Goal: Task Accomplishment & Management: Use online tool/utility

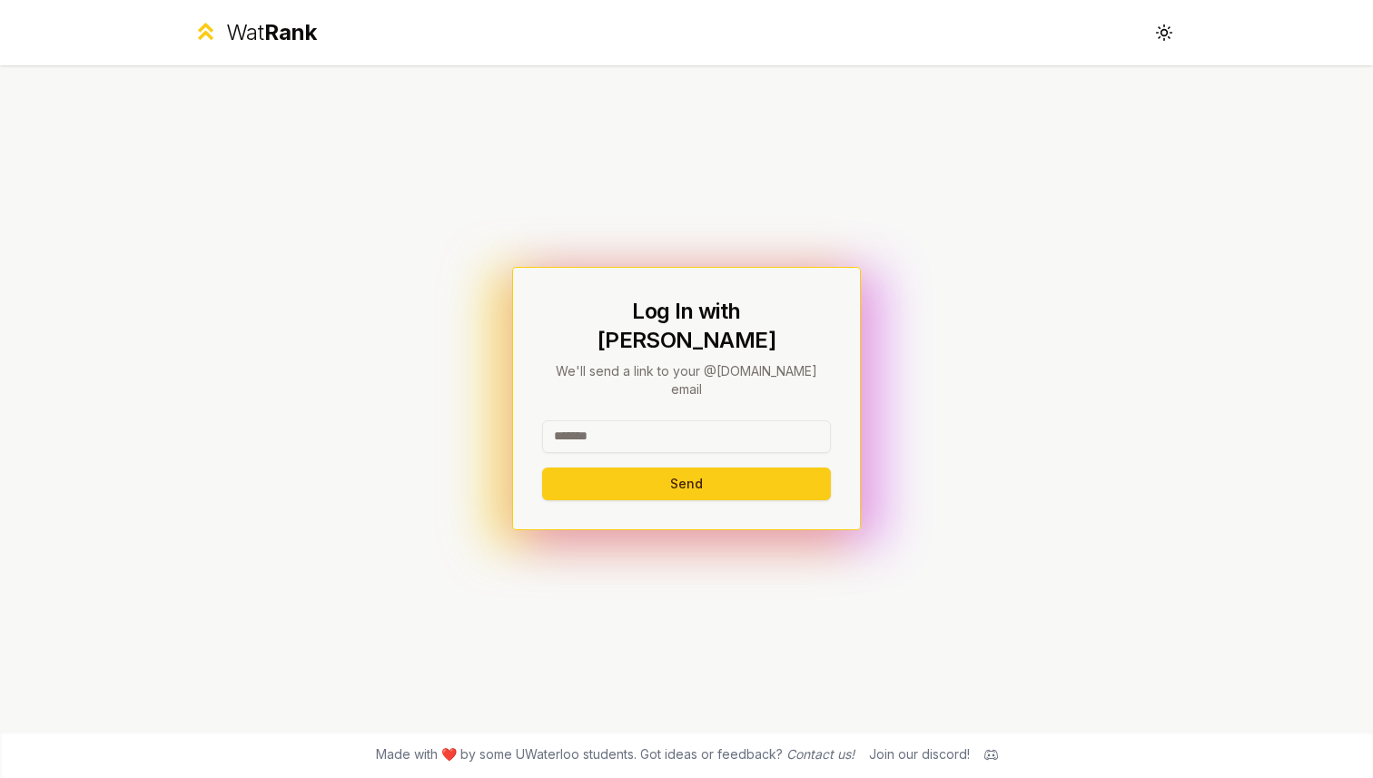
click at [682, 420] on input at bounding box center [686, 436] width 289 height 33
type input "*****"
click at [542, 467] on button "Send" at bounding box center [686, 483] width 289 height 33
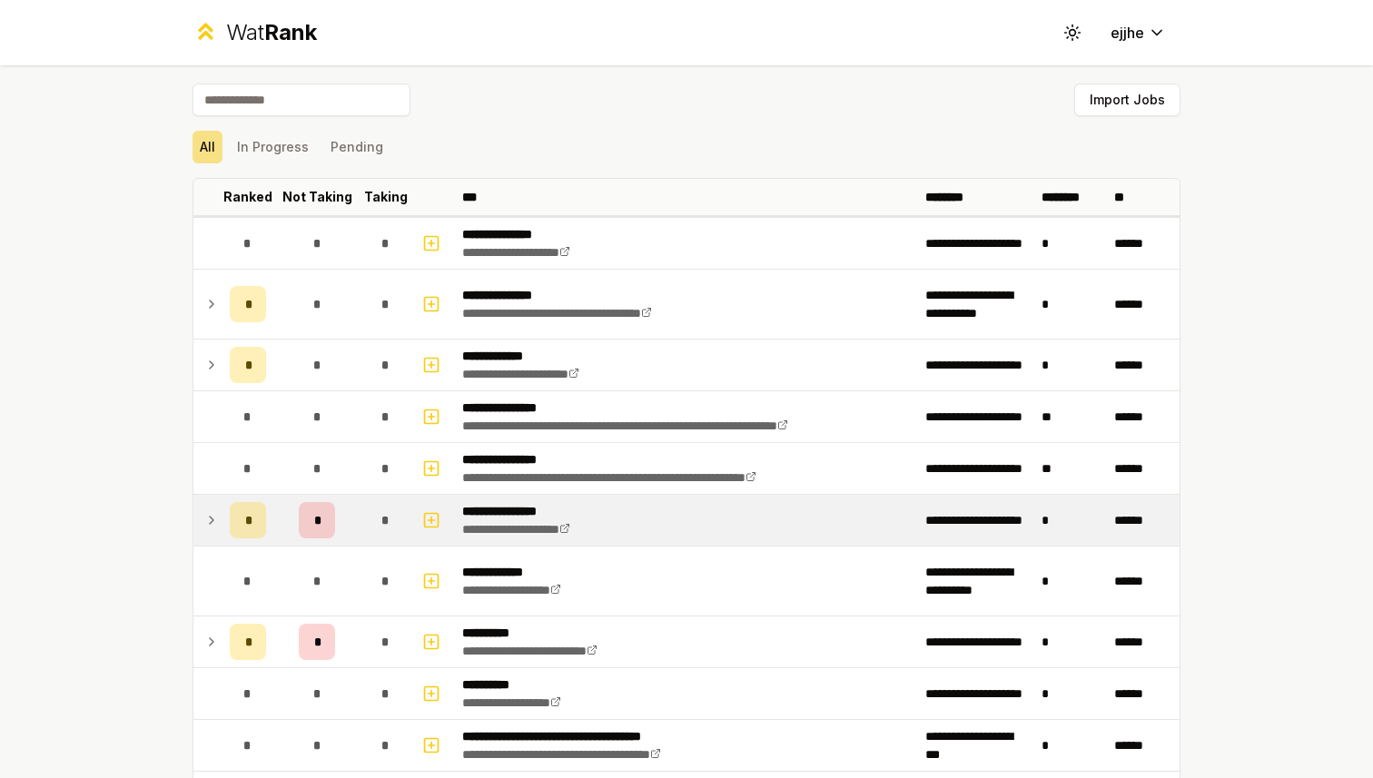
click at [212, 524] on icon at bounding box center [211, 520] width 15 height 22
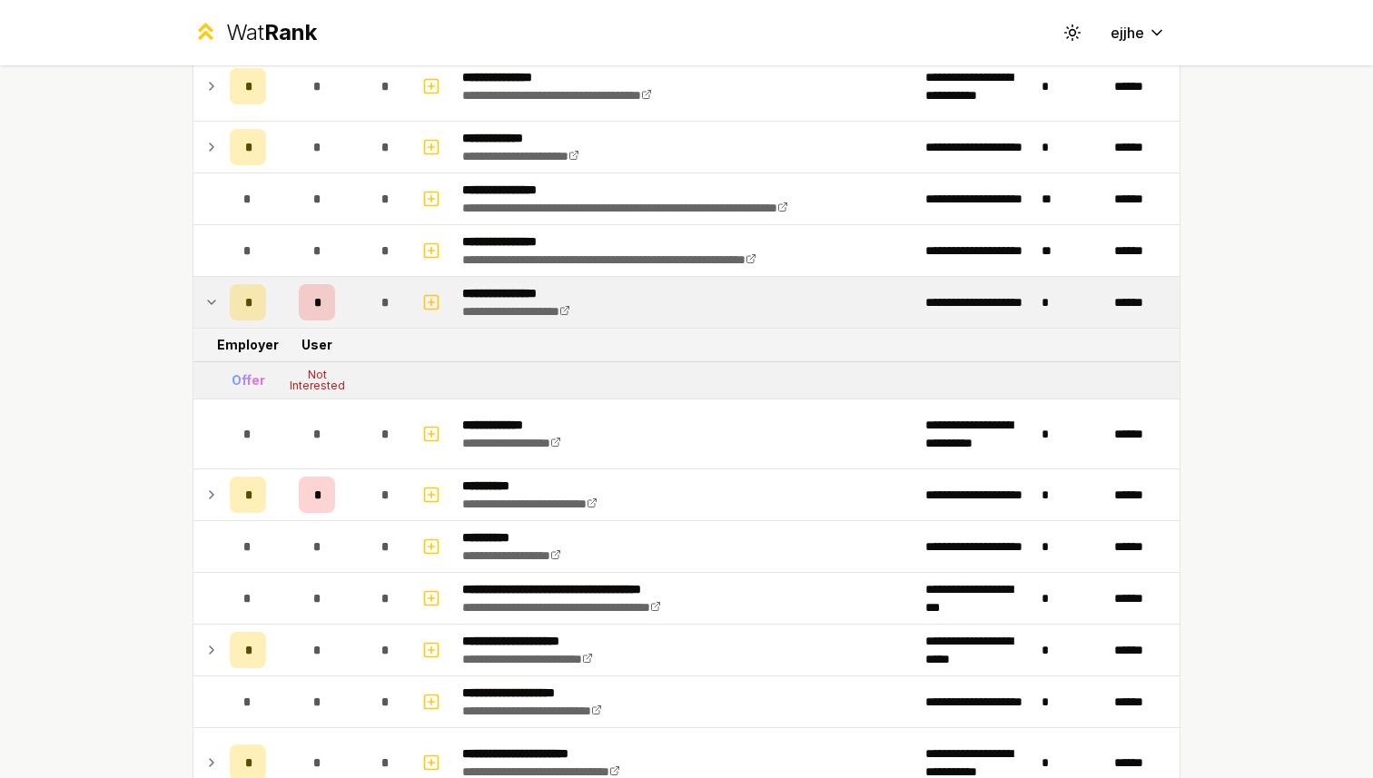
scroll to position [231, 0]
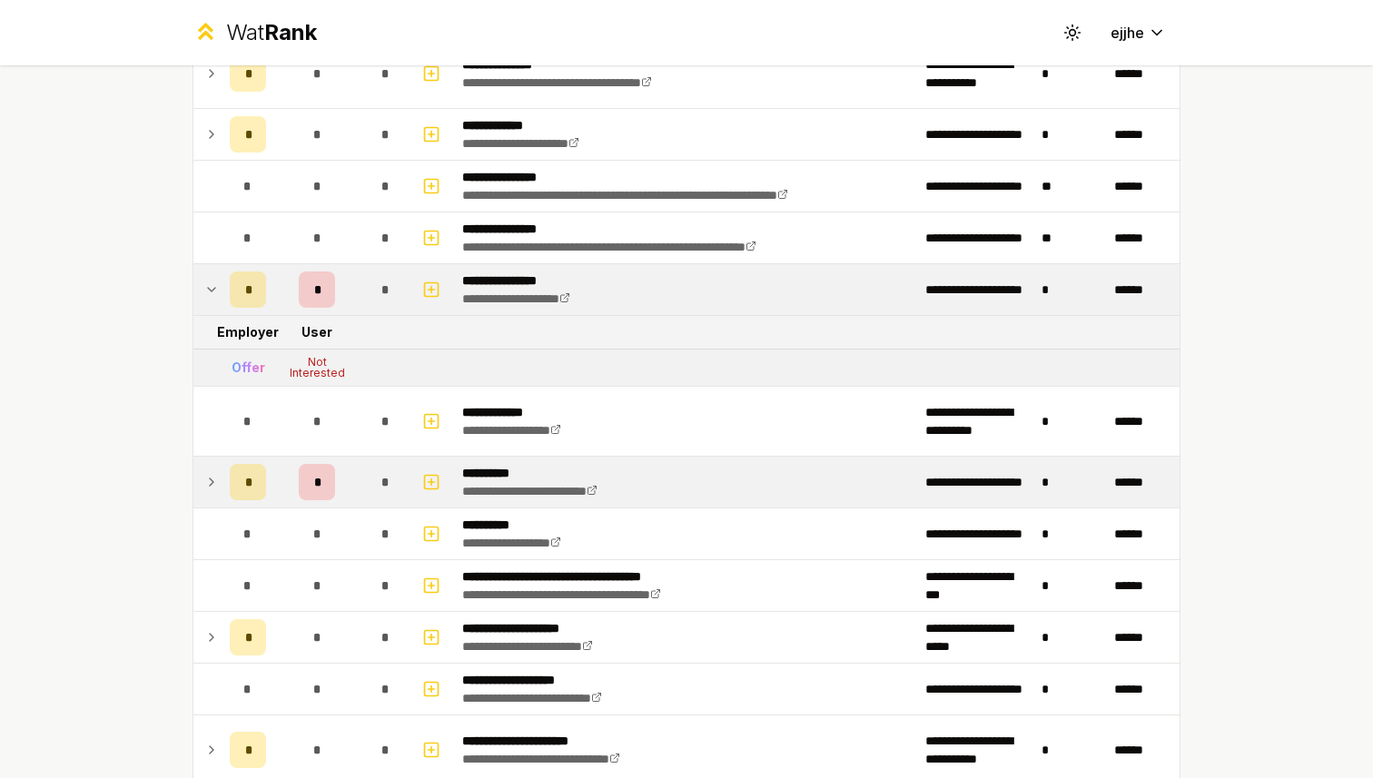
click at [213, 482] on icon at bounding box center [211, 482] width 15 height 22
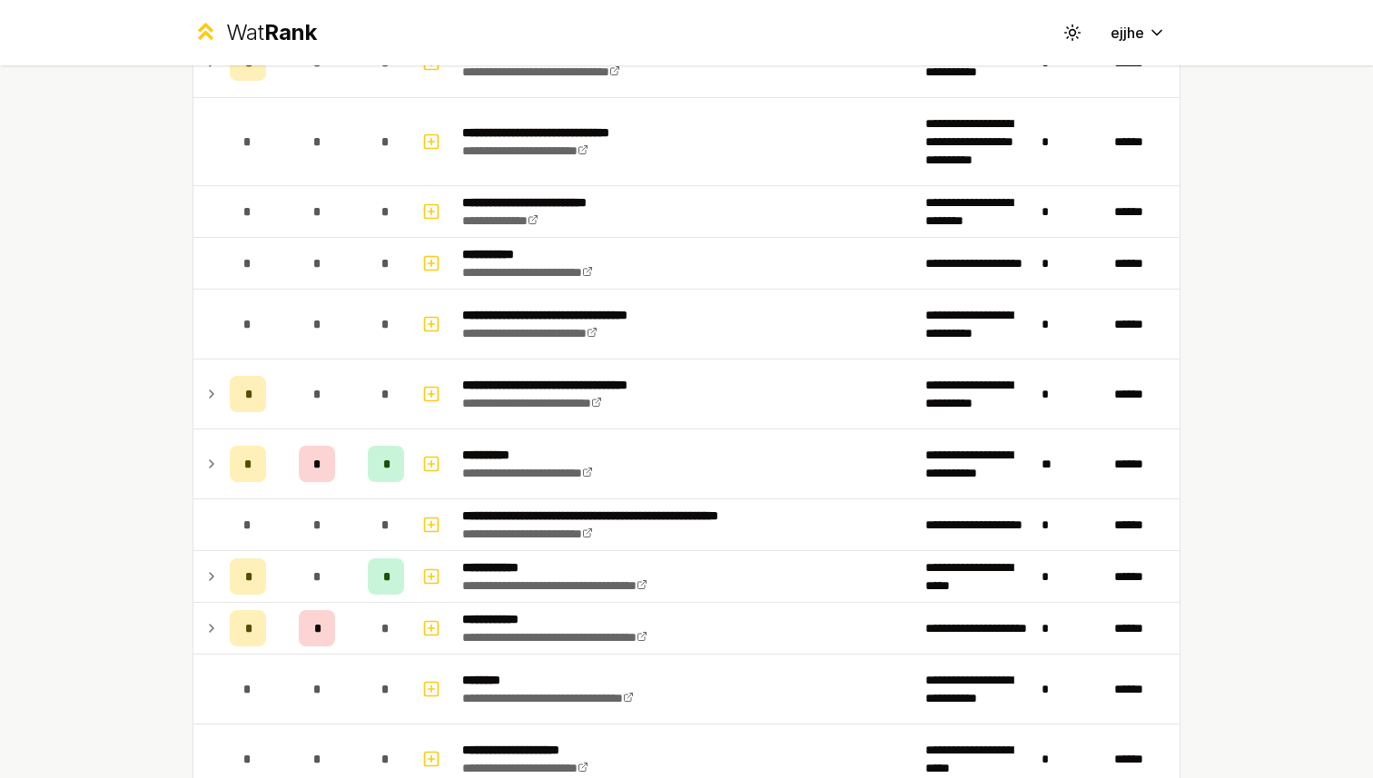
scroll to position [1008, 0]
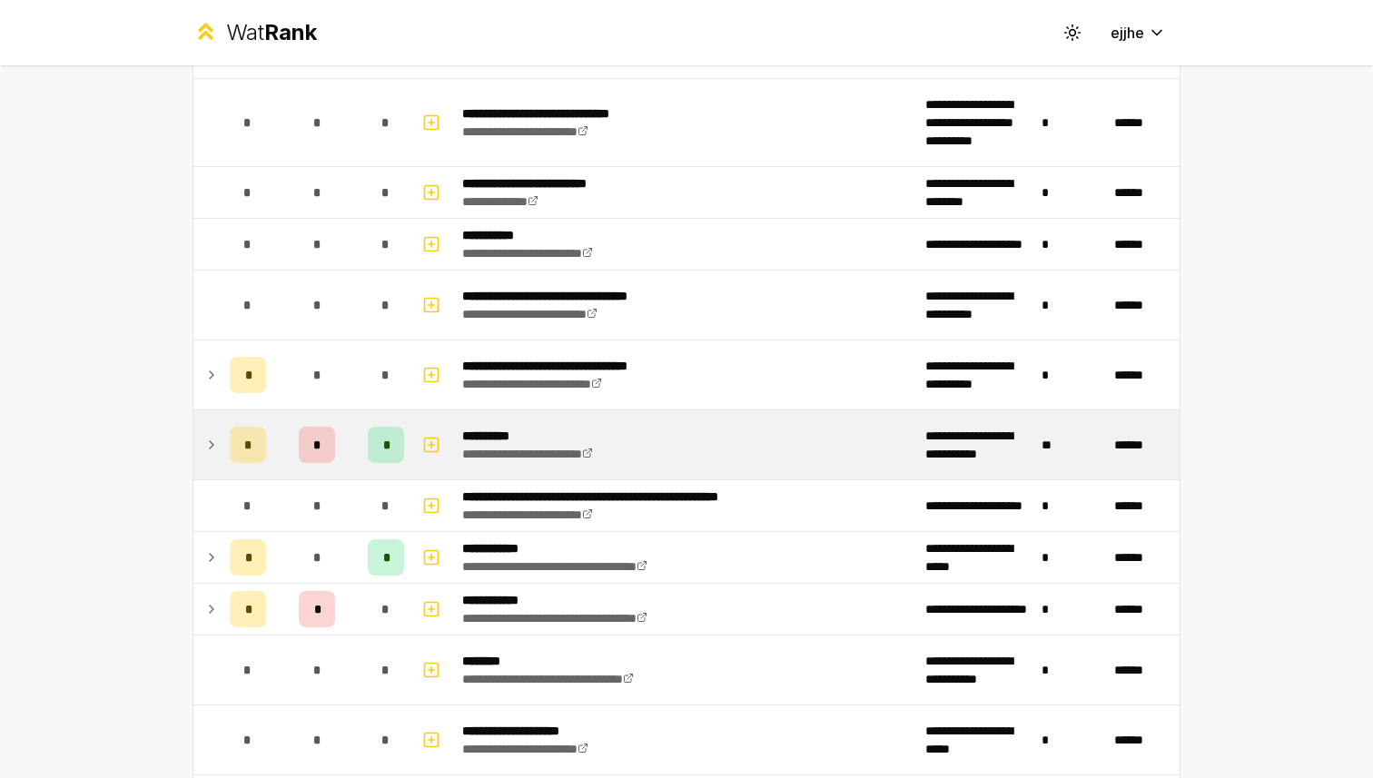
click at [210, 447] on icon at bounding box center [211, 445] width 15 height 22
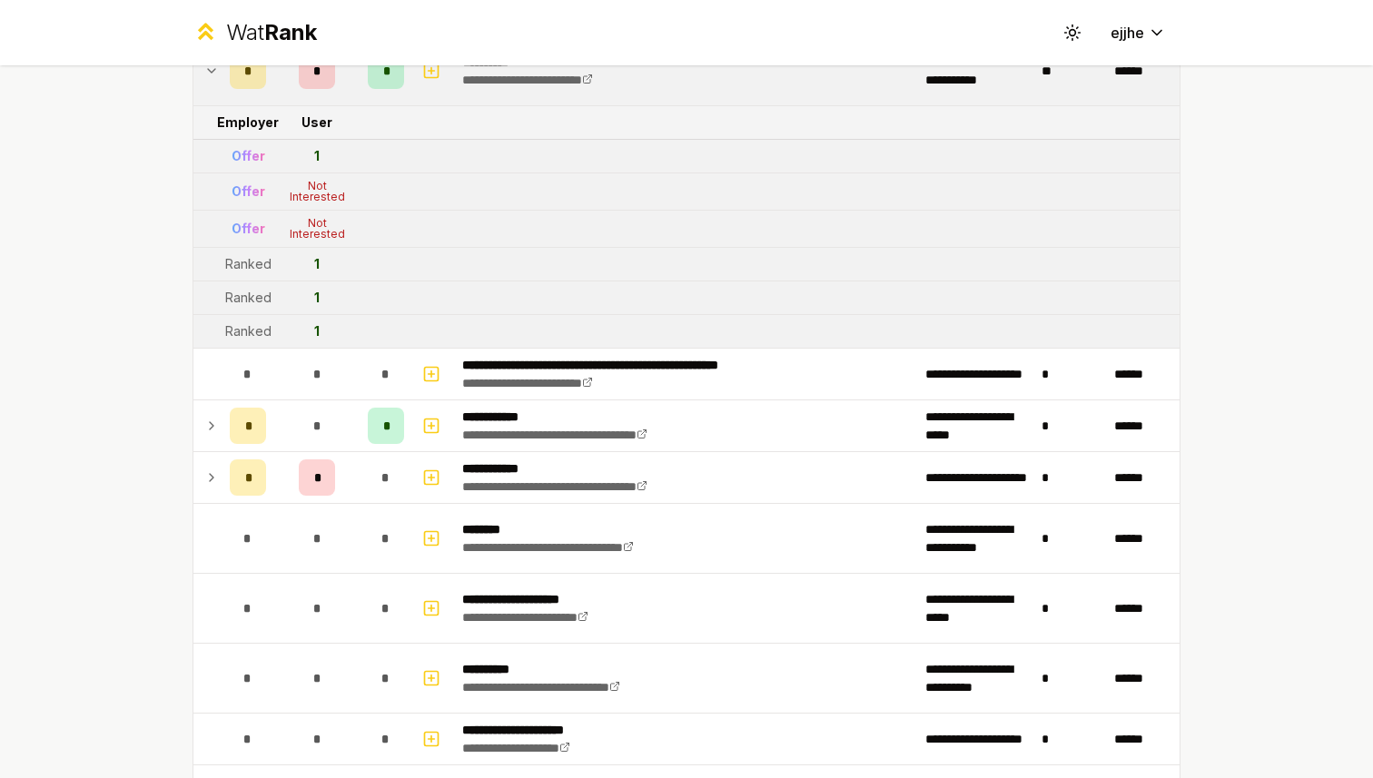
scroll to position [1391, 0]
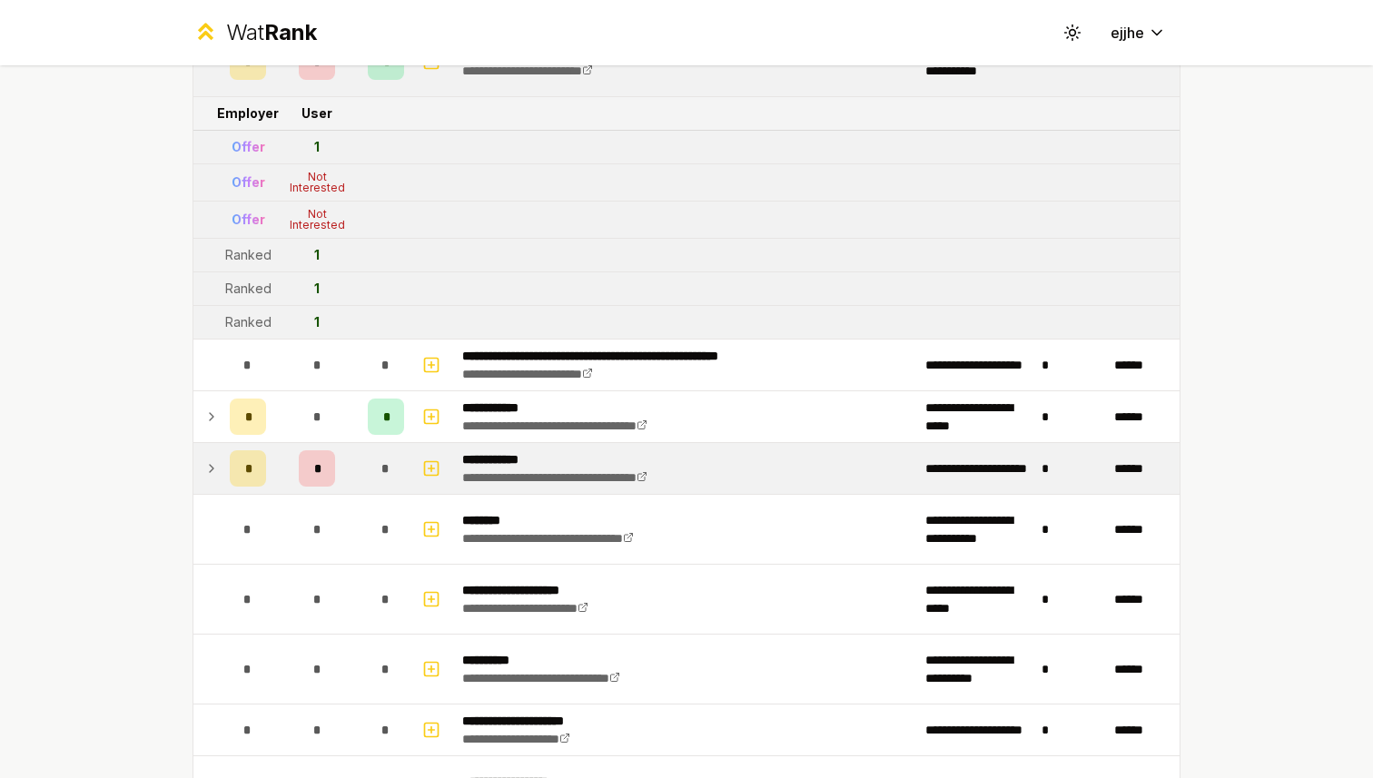
click at [208, 467] on icon at bounding box center [211, 469] width 15 height 22
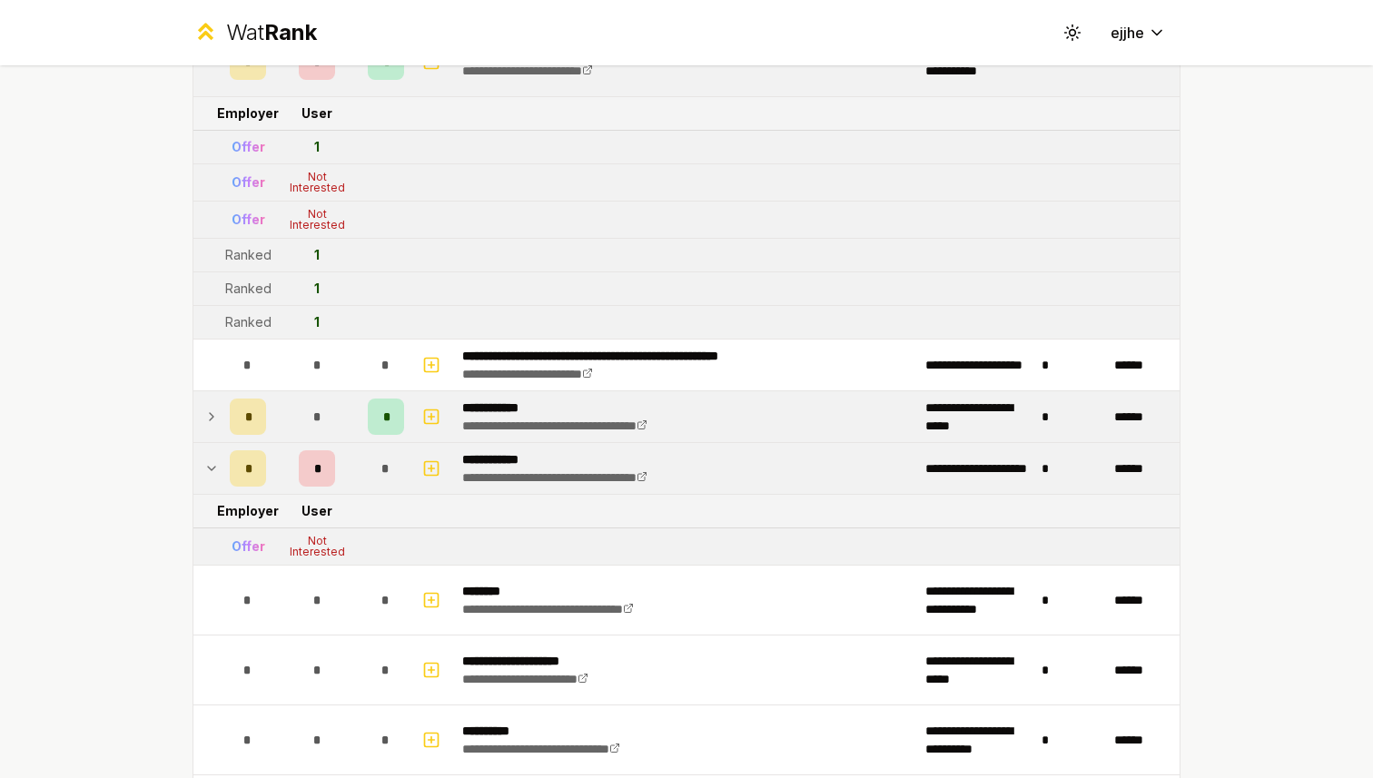
click at [218, 418] on icon at bounding box center [211, 417] width 15 height 22
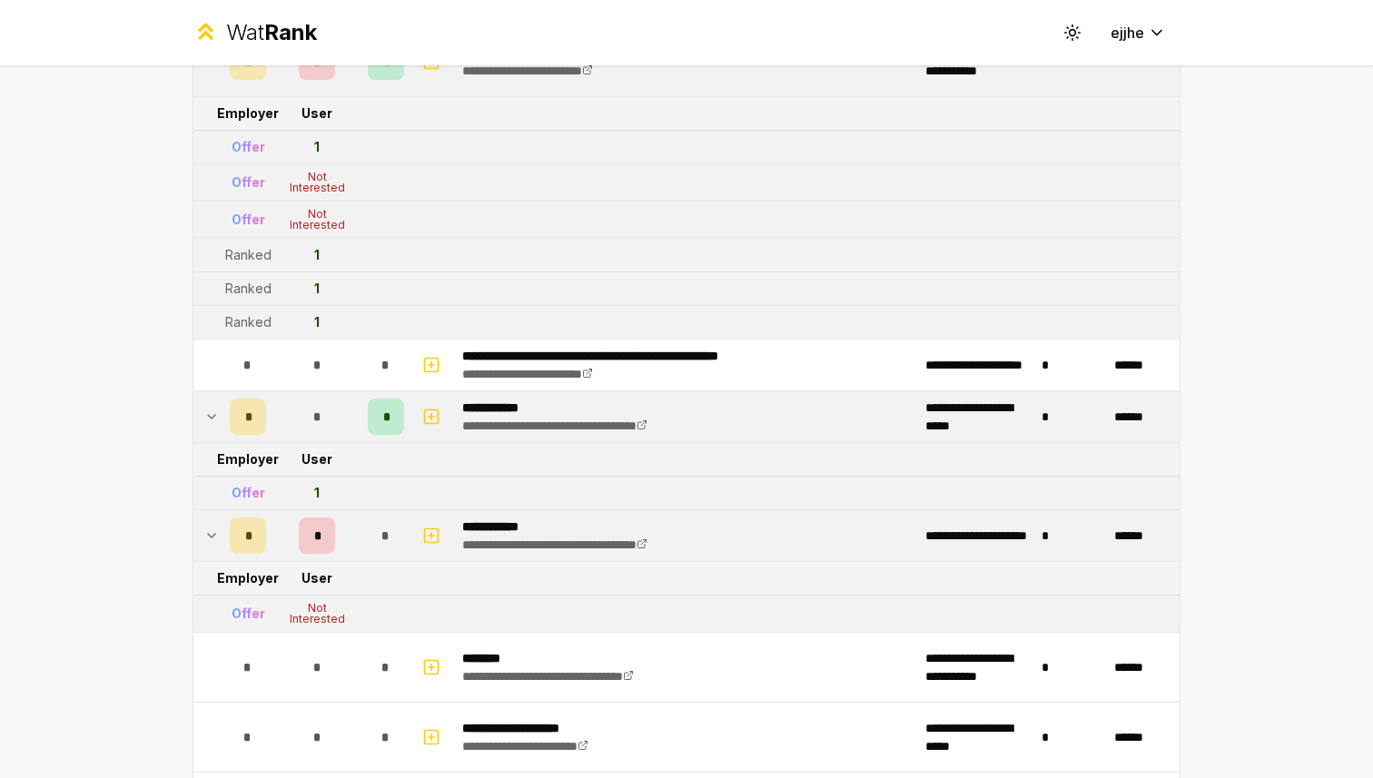
click at [218, 418] on icon at bounding box center [211, 417] width 15 height 22
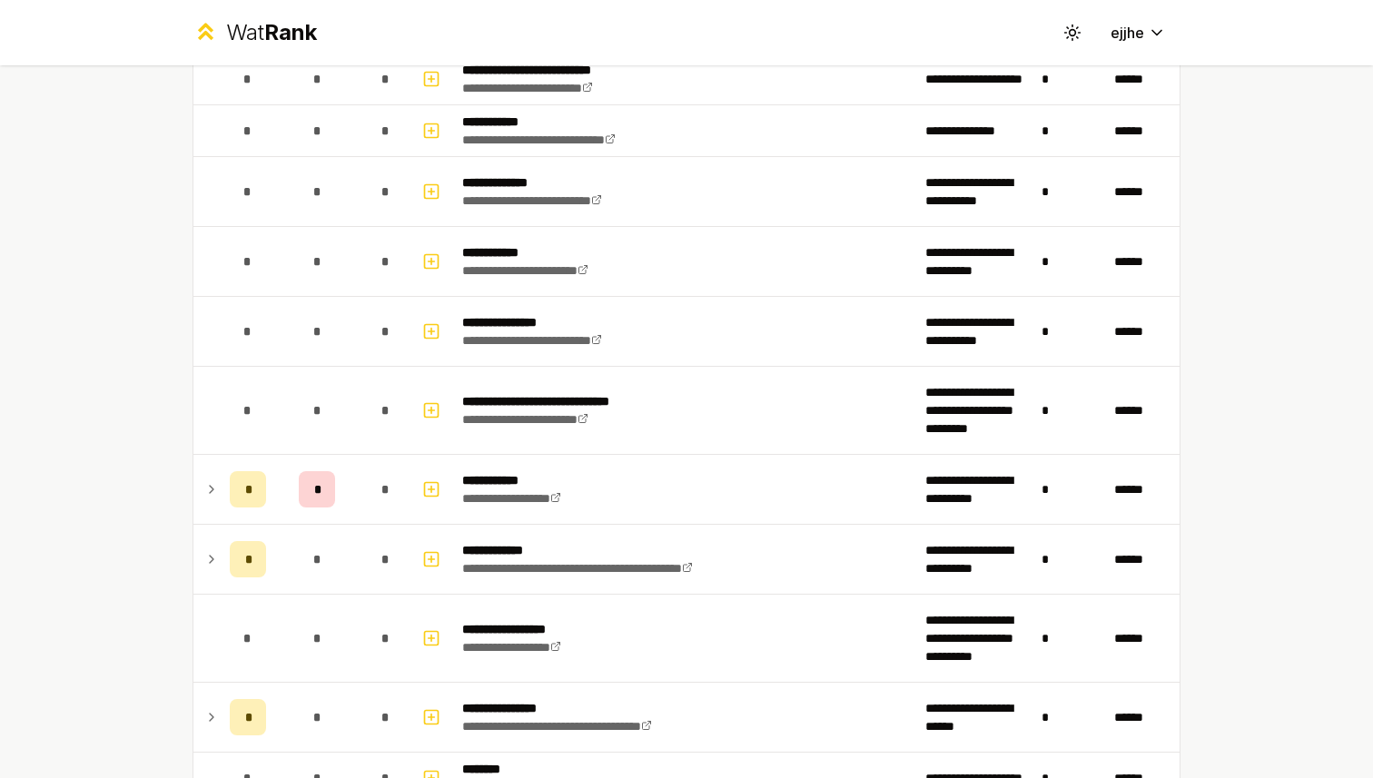
scroll to position [2260, 0]
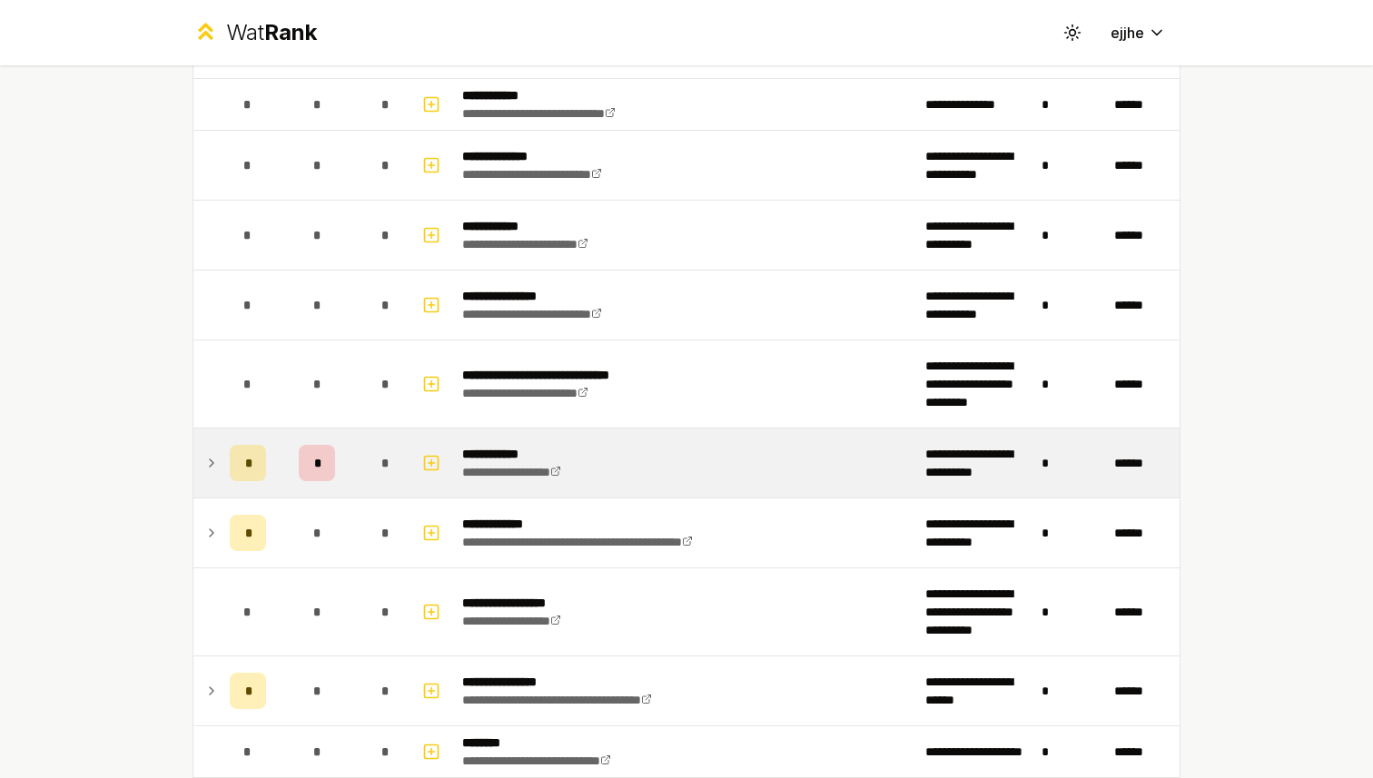
click at [208, 464] on icon at bounding box center [211, 463] width 15 height 22
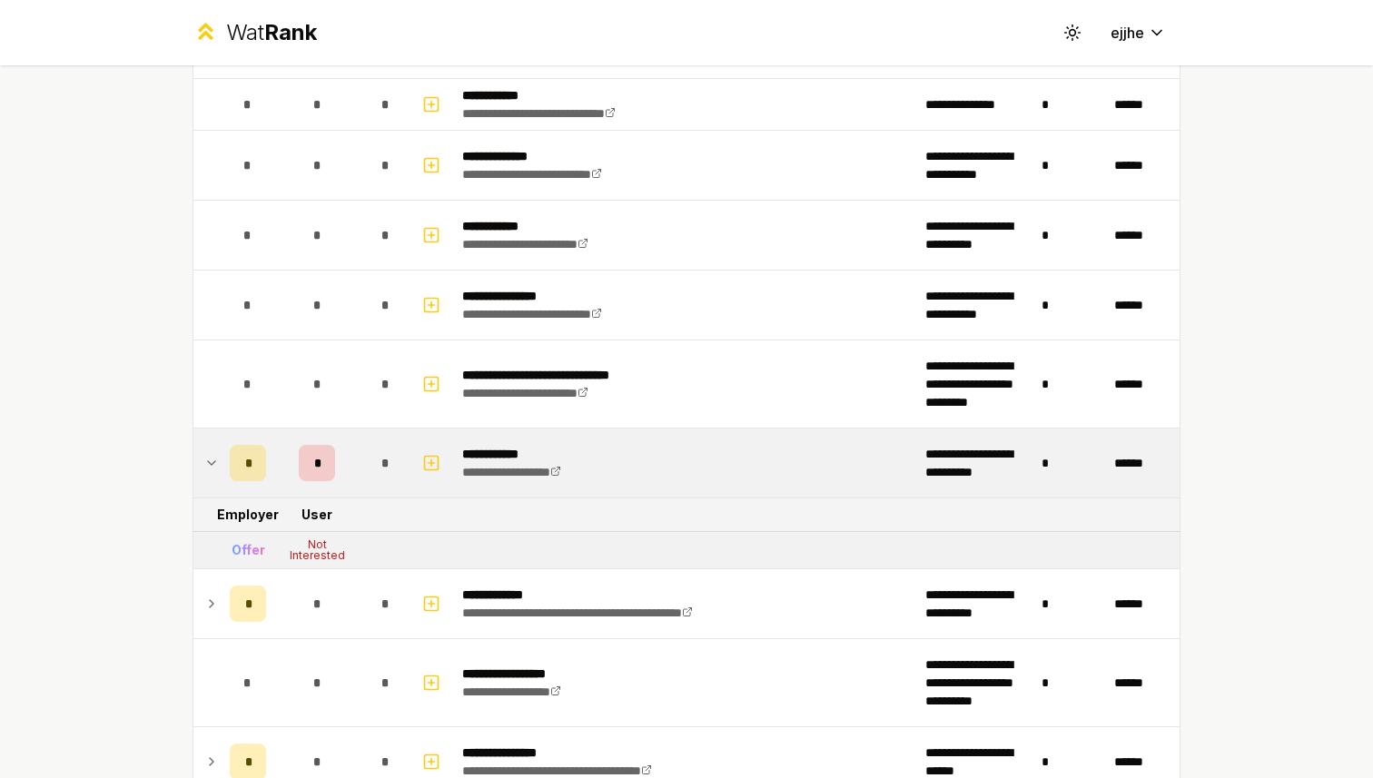
click at [208, 464] on icon at bounding box center [211, 463] width 15 height 22
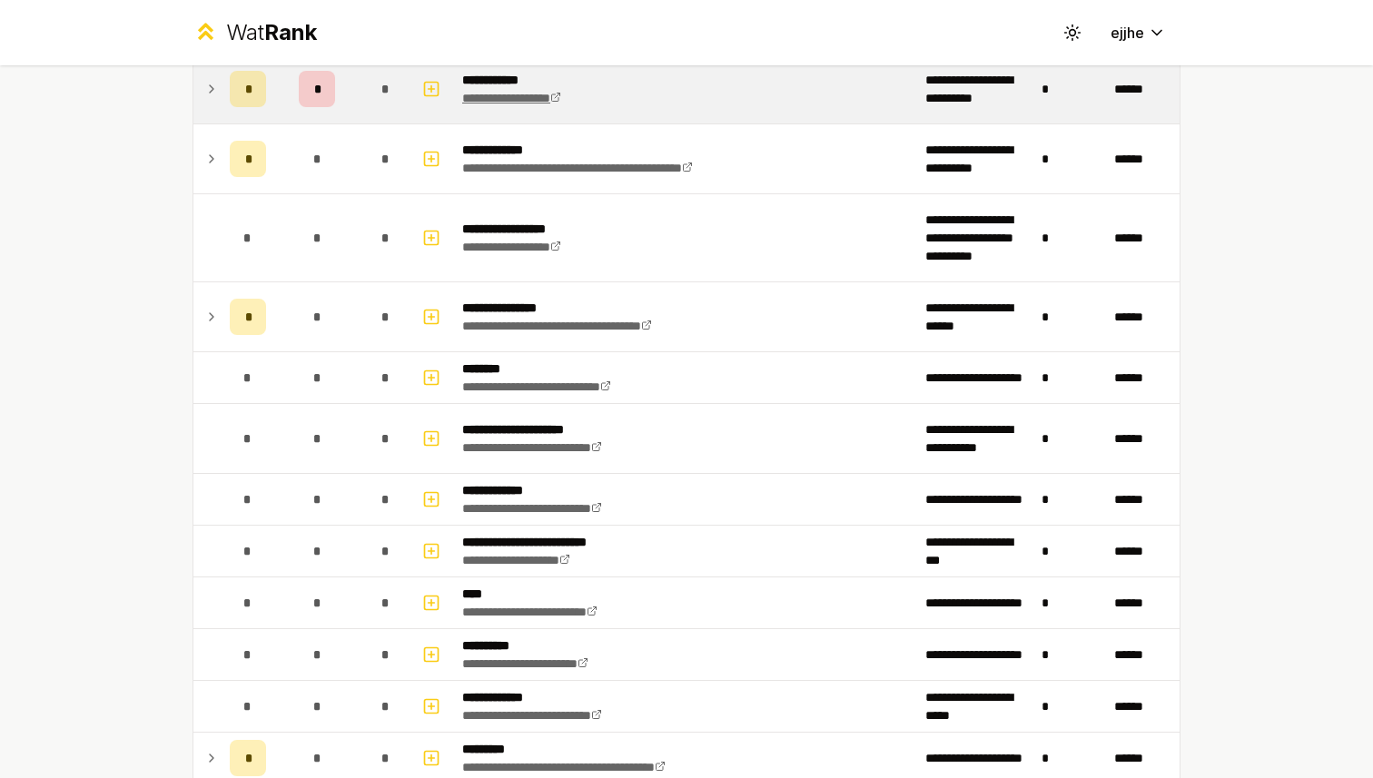
scroll to position [2636, 0]
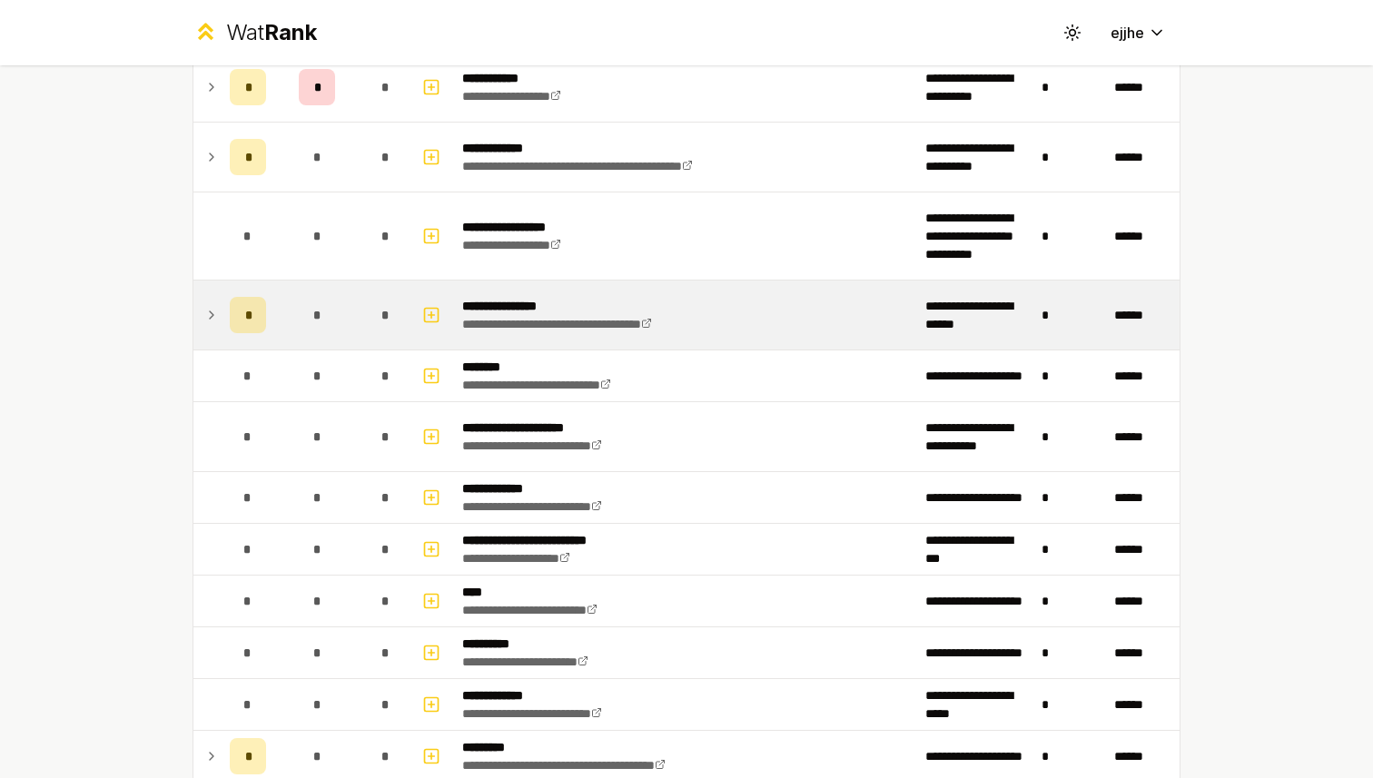
click at [206, 310] on icon at bounding box center [211, 315] width 15 height 22
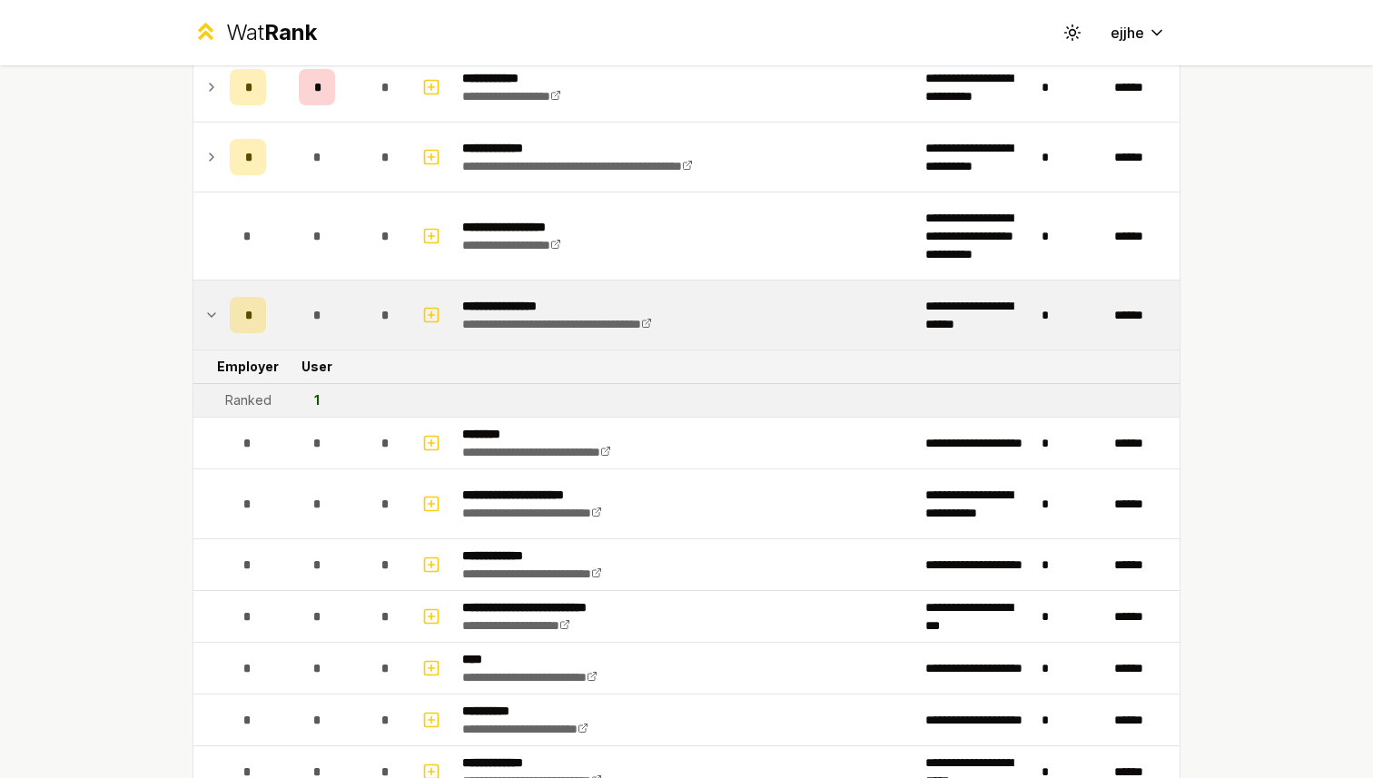
click at [206, 310] on icon at bounding box center [211, 315] width 15 height 22
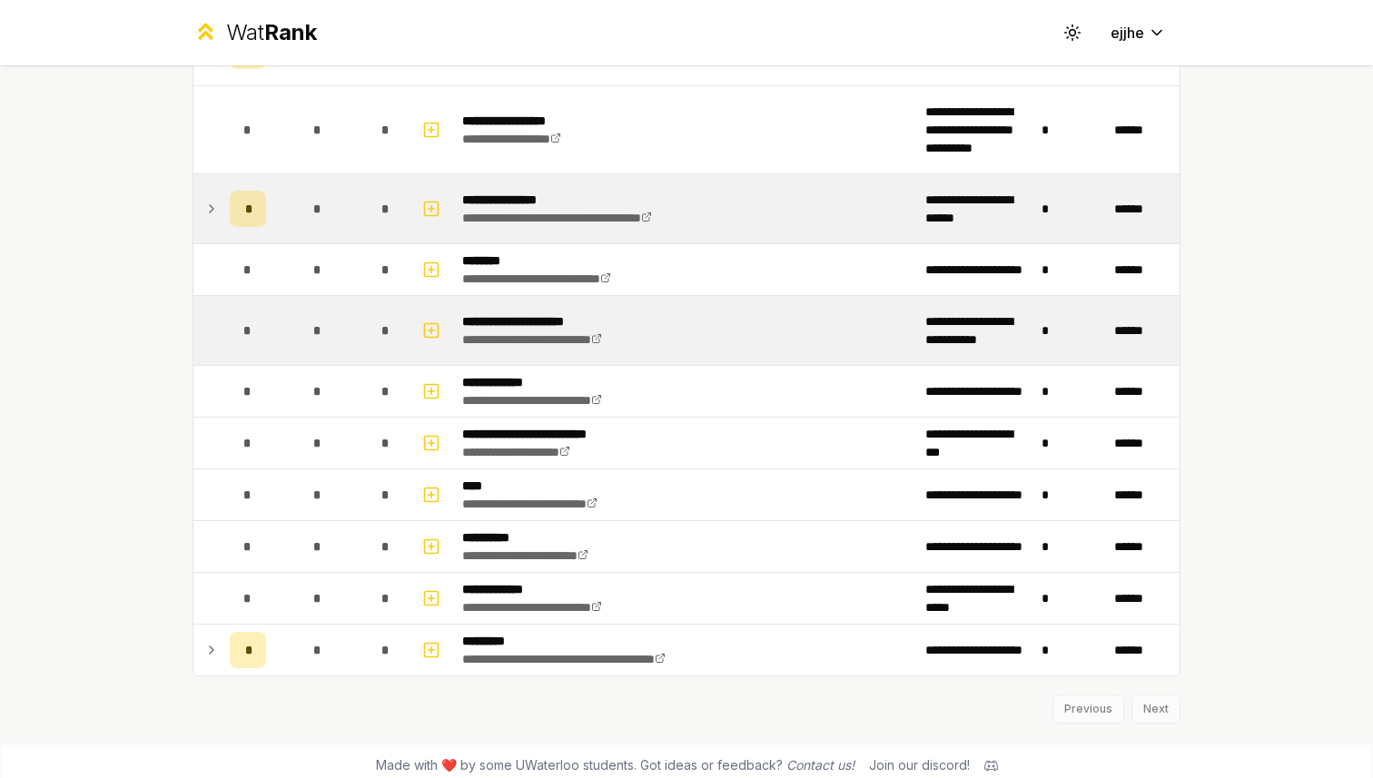
scroll to position [2753, 0]
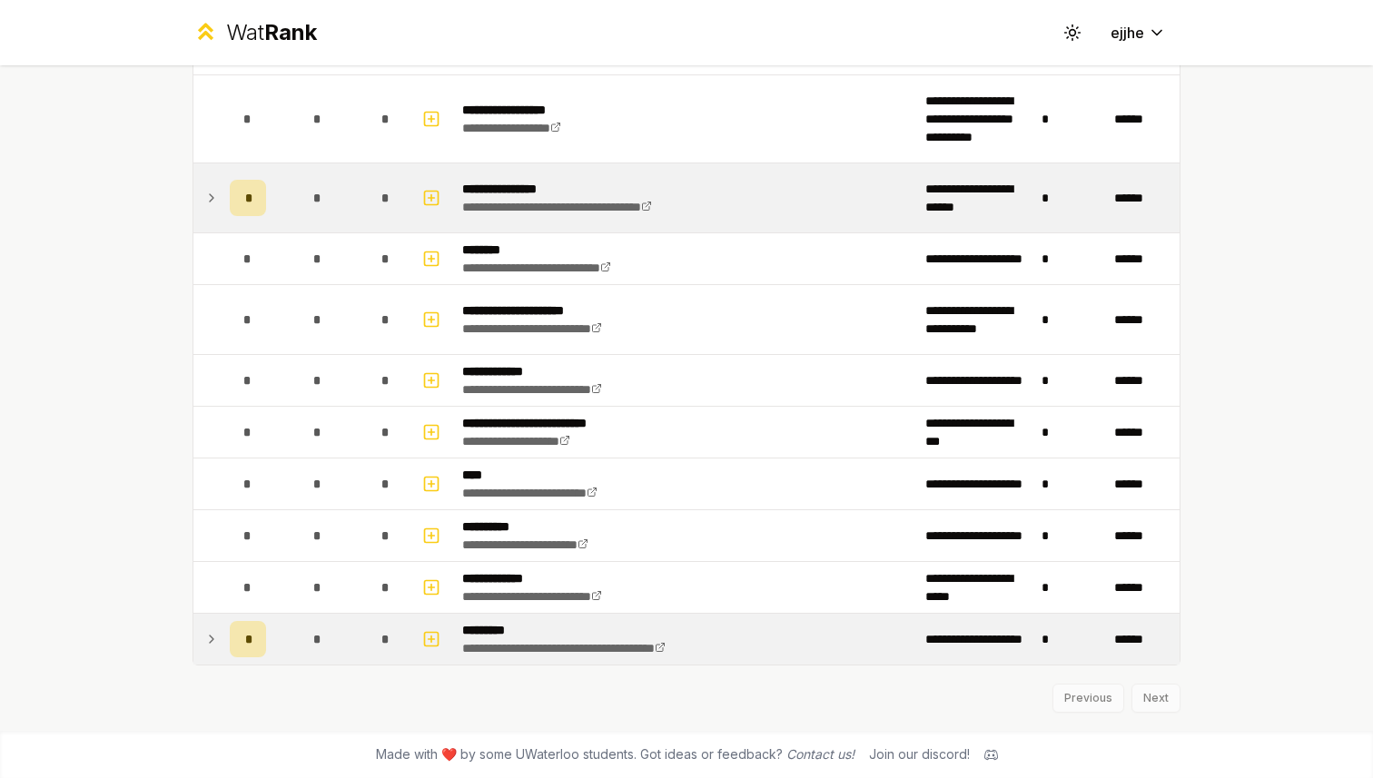
click at [213, 642] on icon at bounding box center [211, 639] width 15 height 22
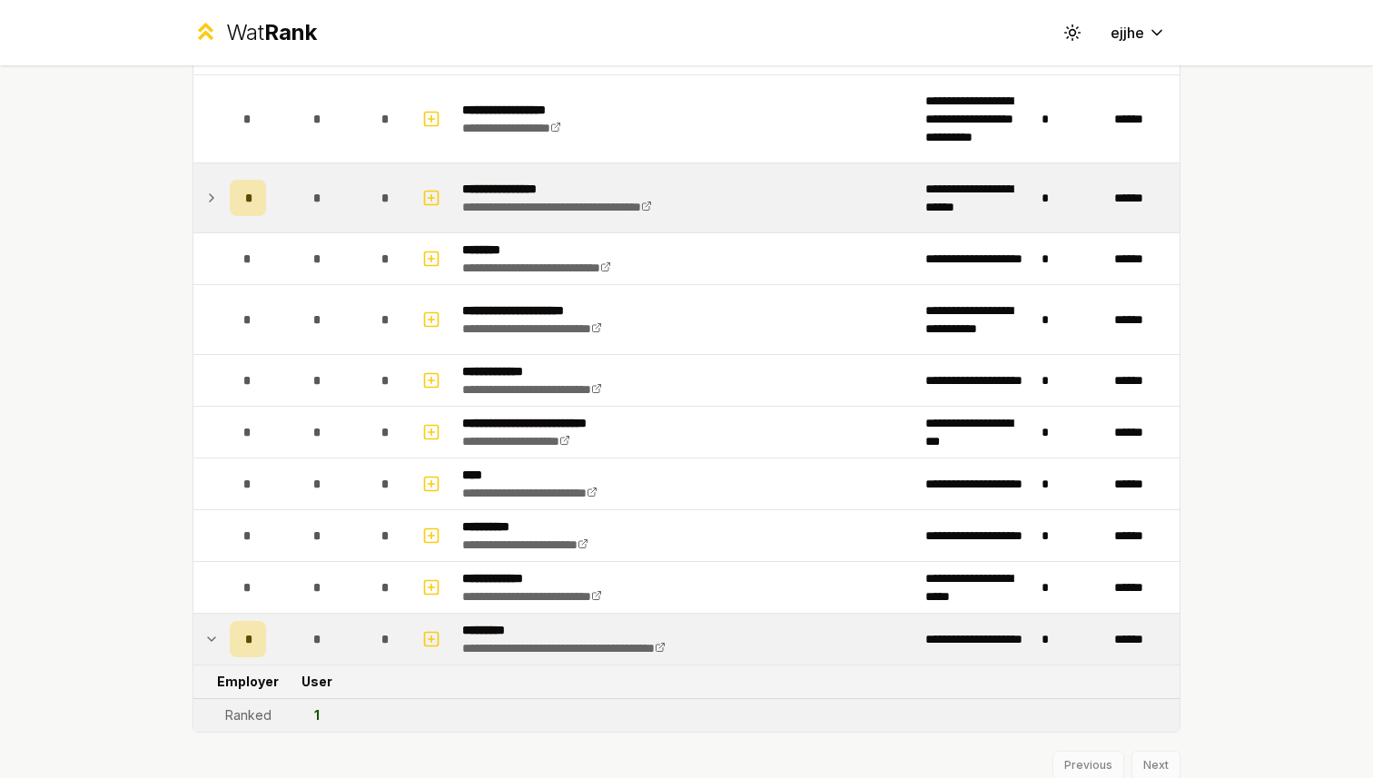
click at [208, 637] on icon at bounding box center [211, 639] width 7 height 4
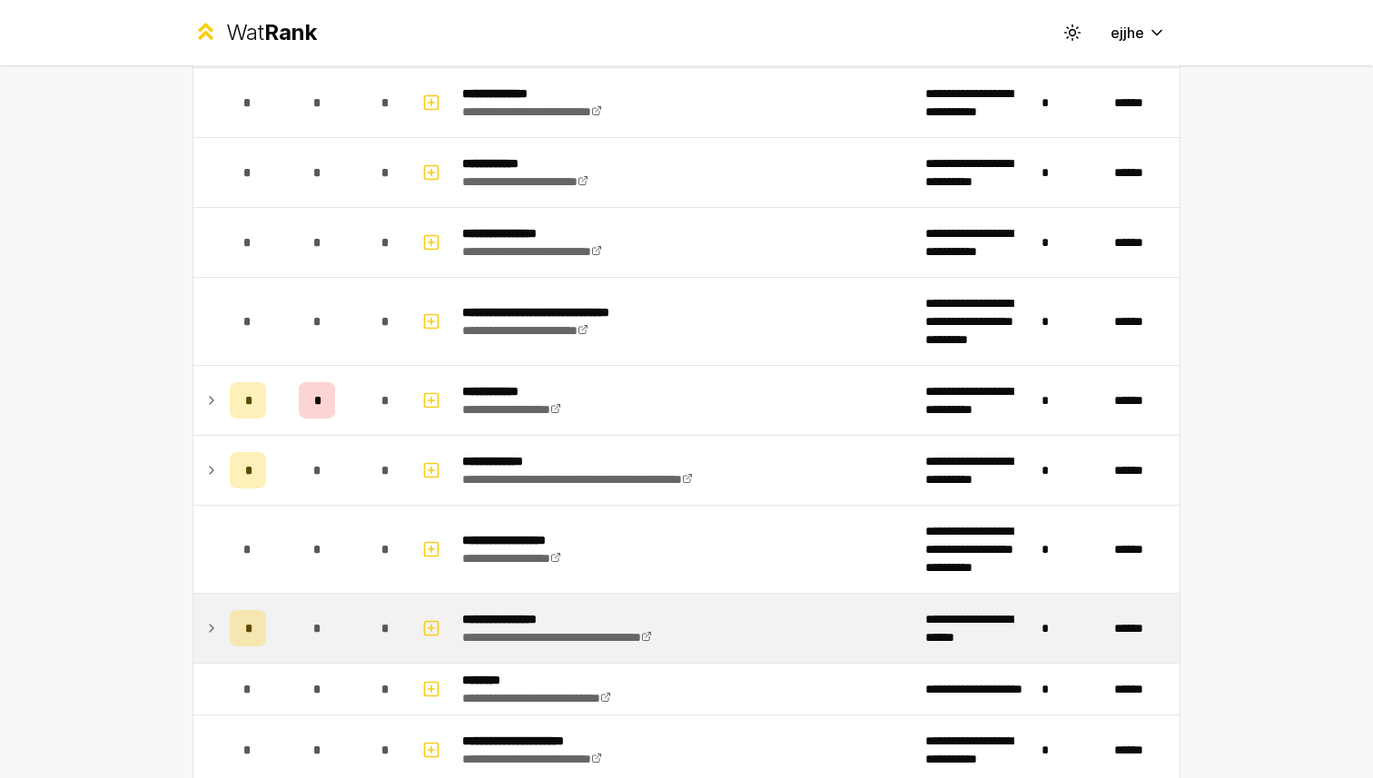
scroll to position [2337, 0]
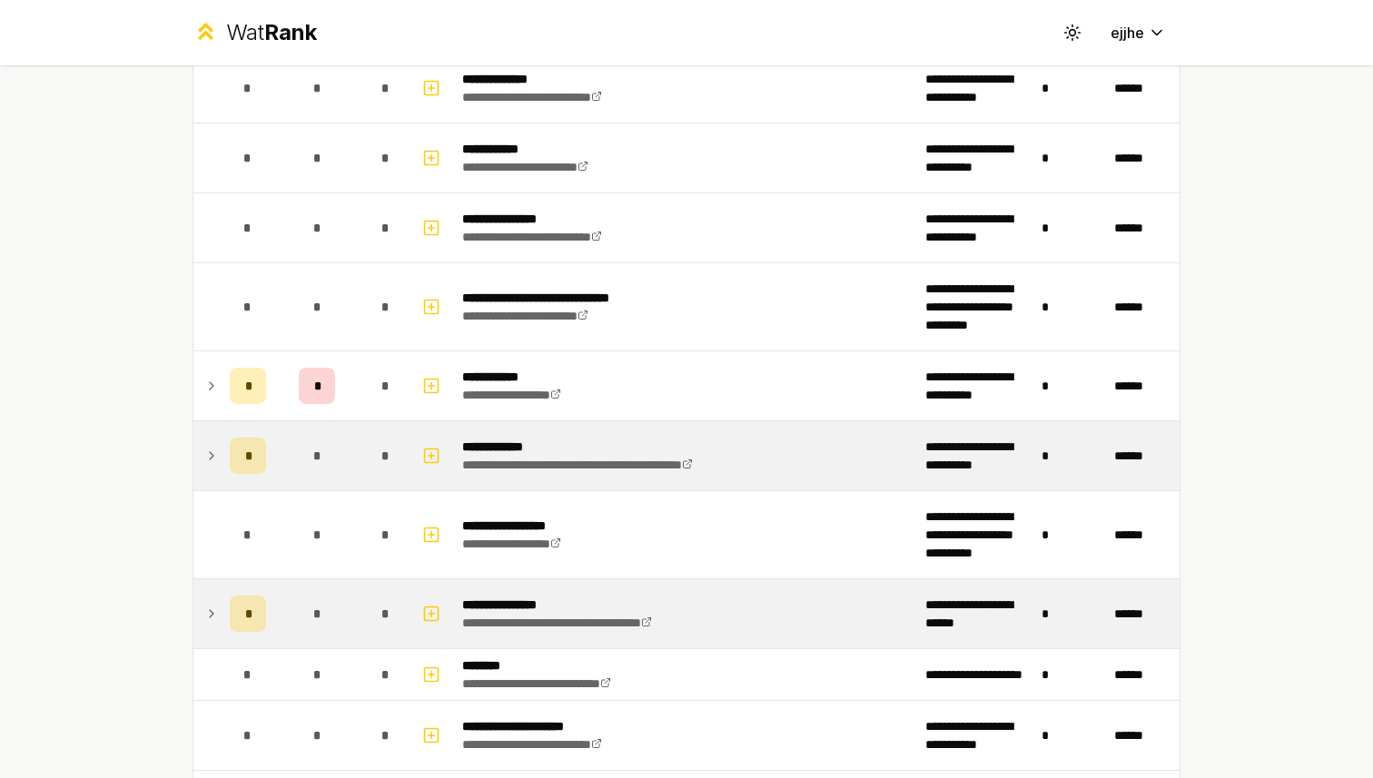
click at [209, 452] on icon at bounding box center [211, 456] width 15 height 22
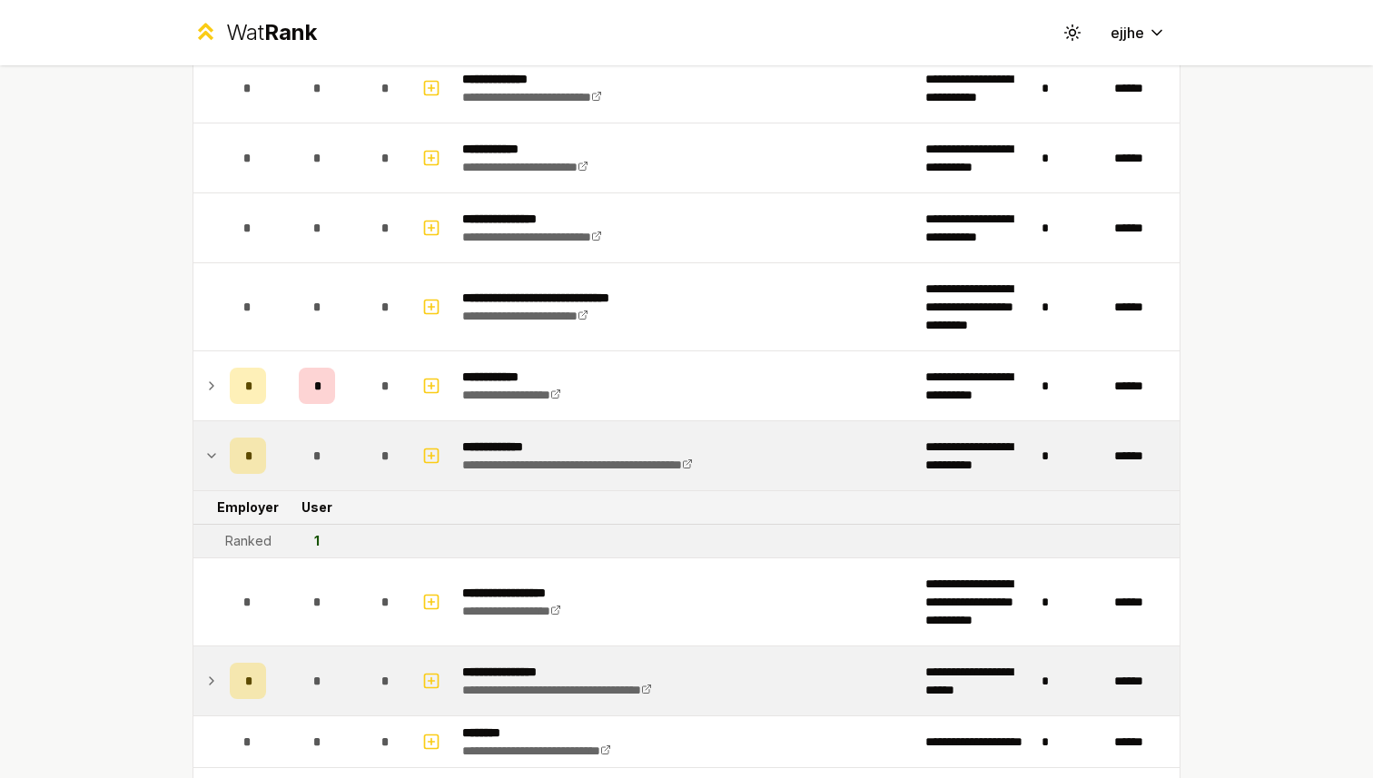
click at [217, 387] on icon at bounding box center [211, 386] width 15 height 22
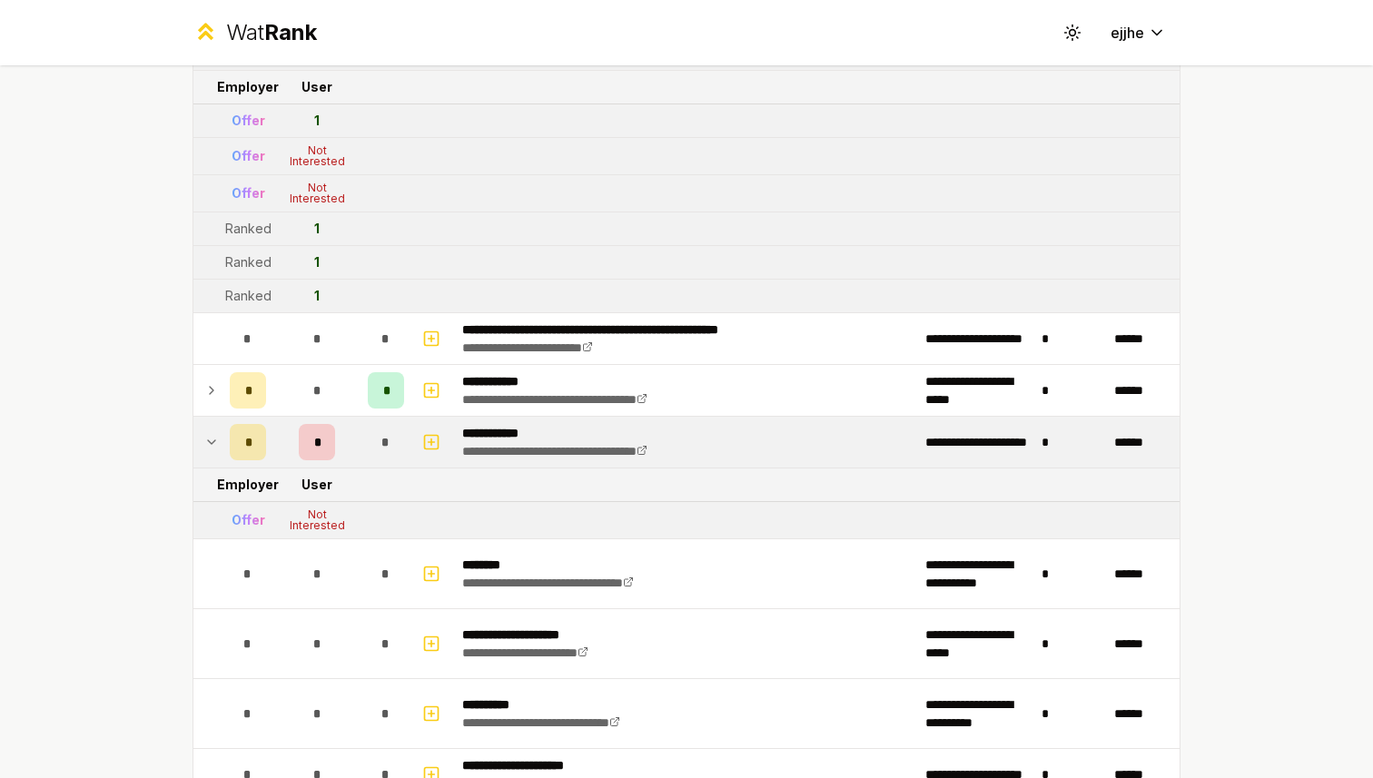
scroll to position [1405, 0]
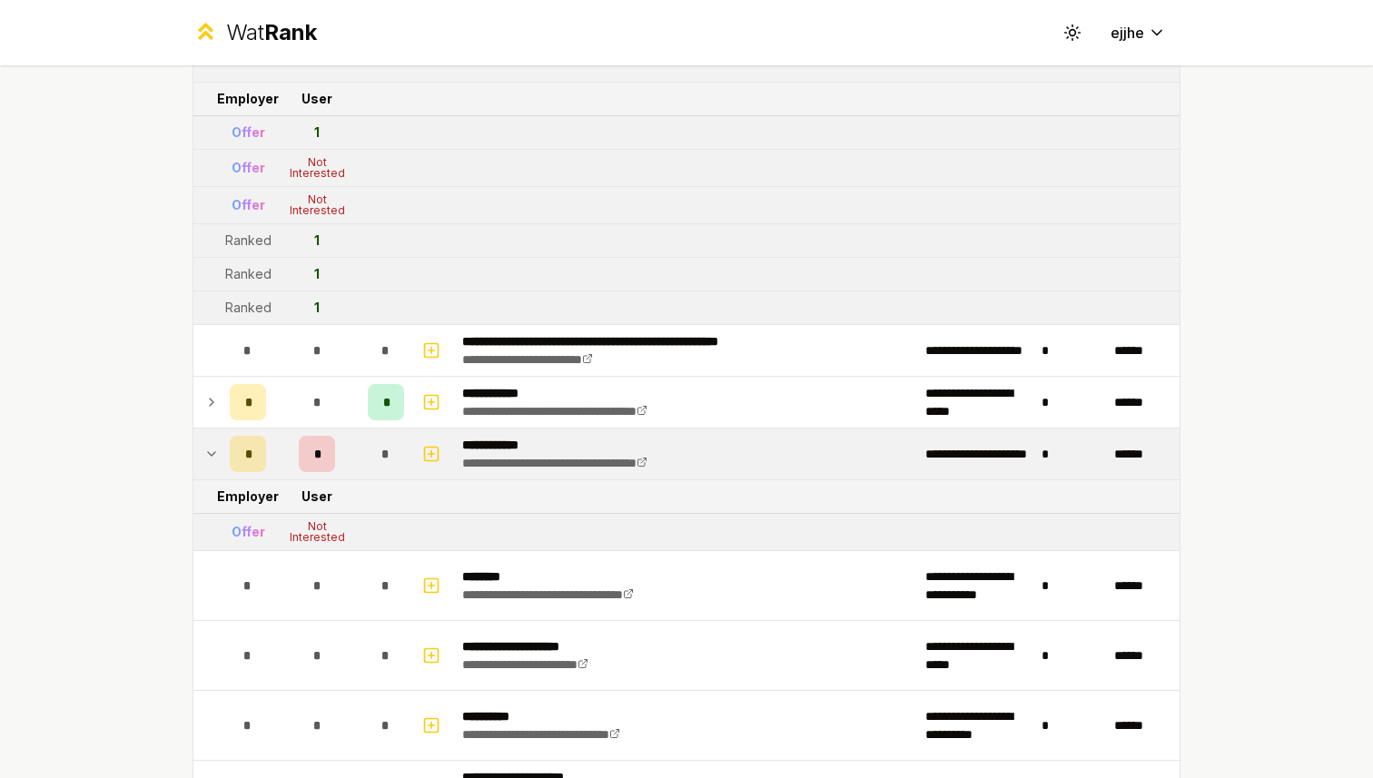
click at [212, 396] on icon at bounding box center [211, 402] width 15 height 22
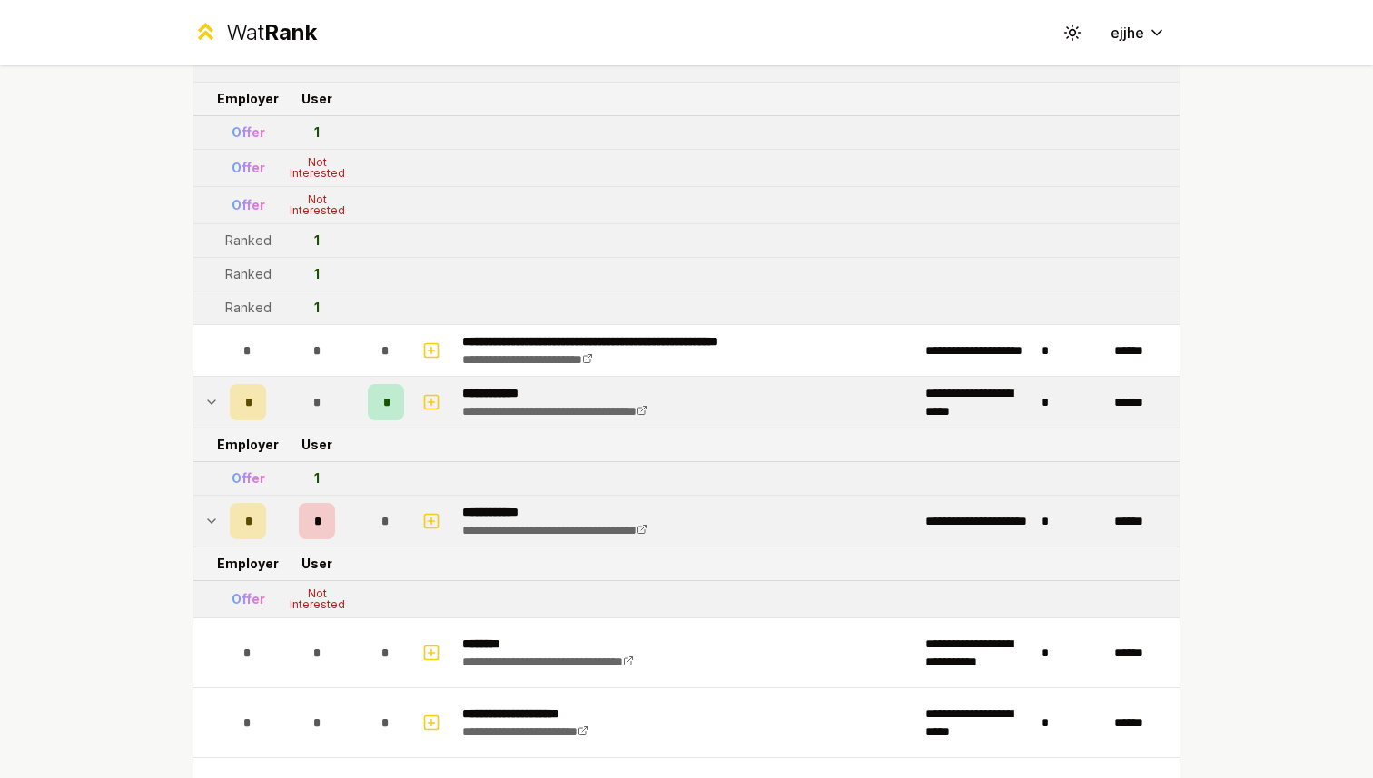
click at [212, 396] on icon at bounding box center [211, 402] width 15 height 22
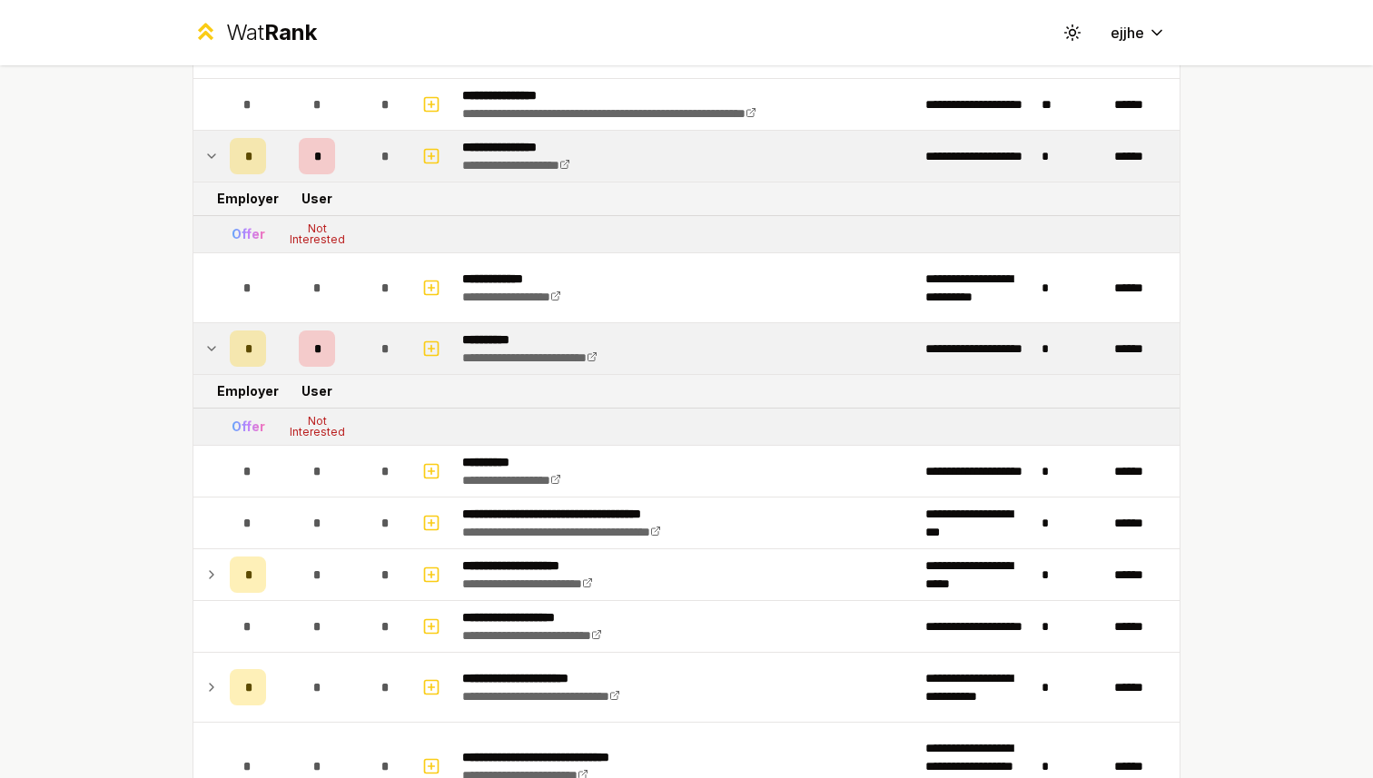
scroll to position [0, 0]
